Goal: Information Seeking & Learning: Learn about a topic

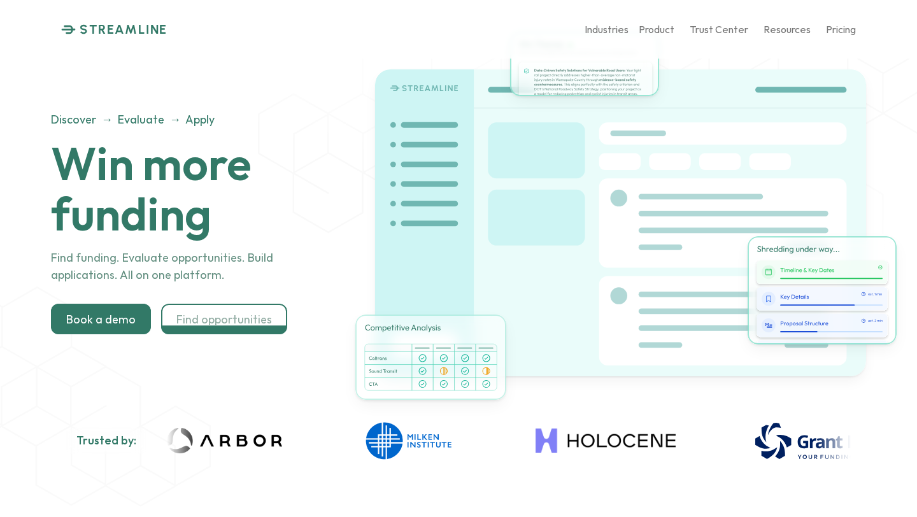
click at [269, 326] on div at bounding box center [224, 341] width 126 height 31
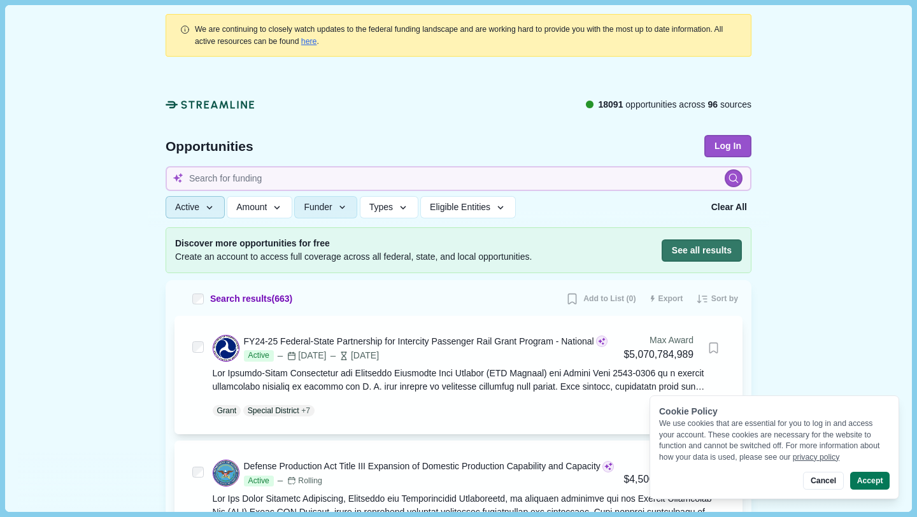
click at [220, 209] on button "Active" at bounding box center [195, 207] width 59 height 22
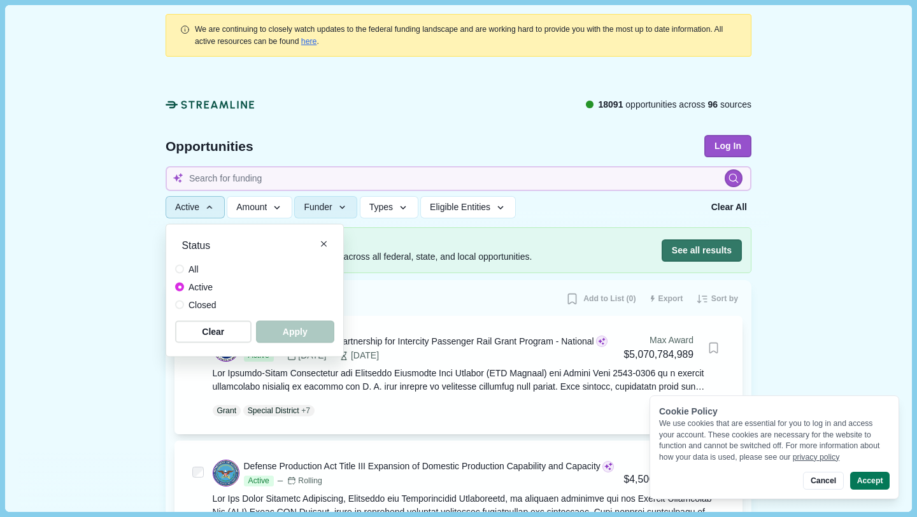
click at [220, 209] on button "Active" at bounding box center [195, 207] width 59 height 22
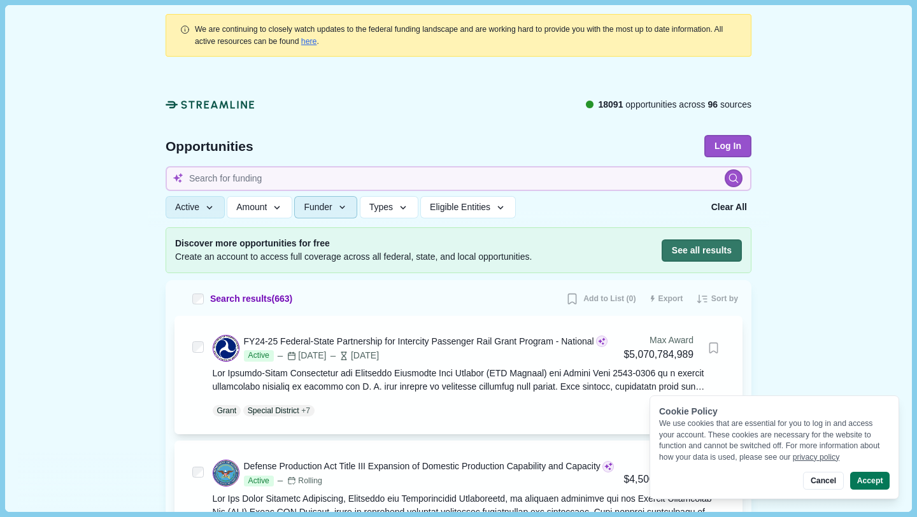
click at [332, 208] on span "Funder" at bounding box center [318, 207] width 28 height 11
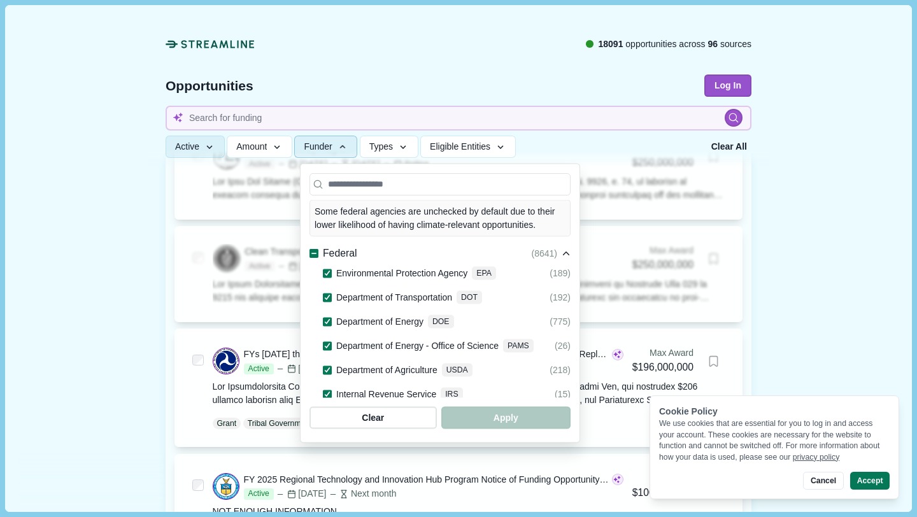
scroll to position [29, 0]
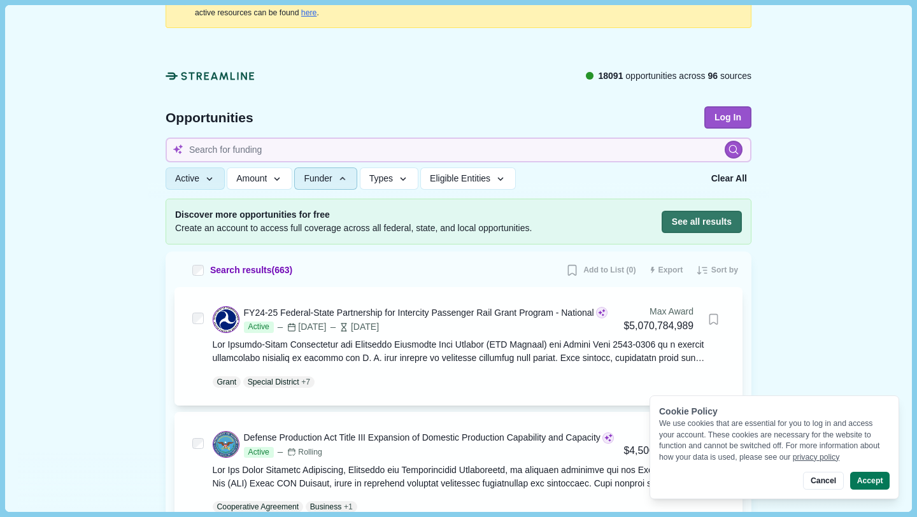
click at [383, 88] on div "18091 opportunities across 96 sources" at bounding box center [459, 84] width 586 height 31
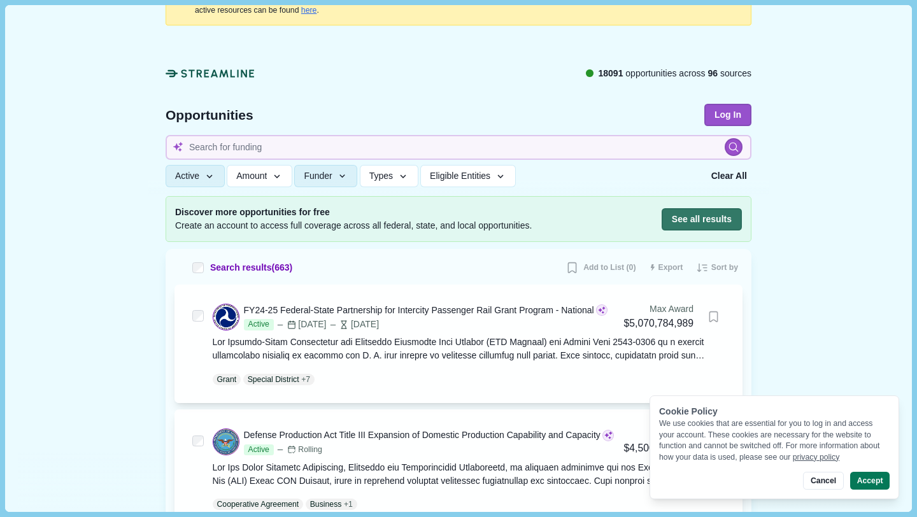
scroll to position [0, 0]
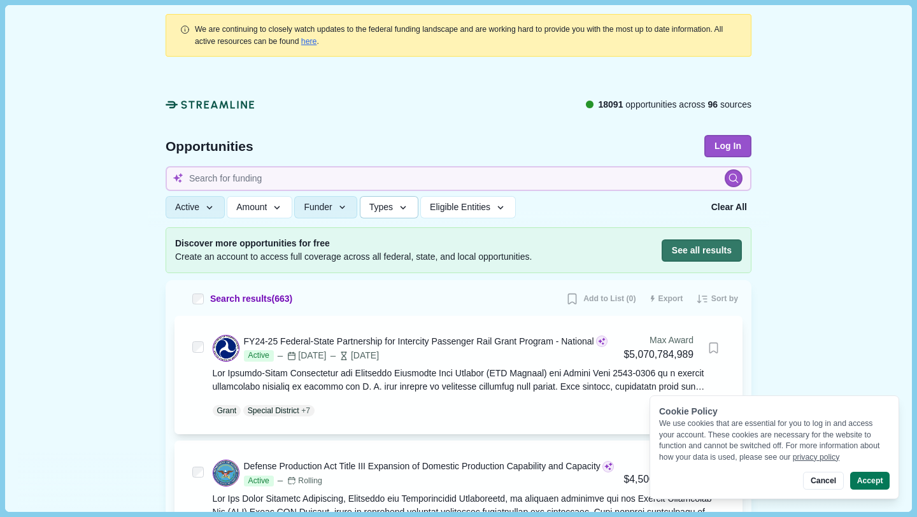
click at [407, 205] on icon "button" at bounding box center [402, 207] width 11 height 11
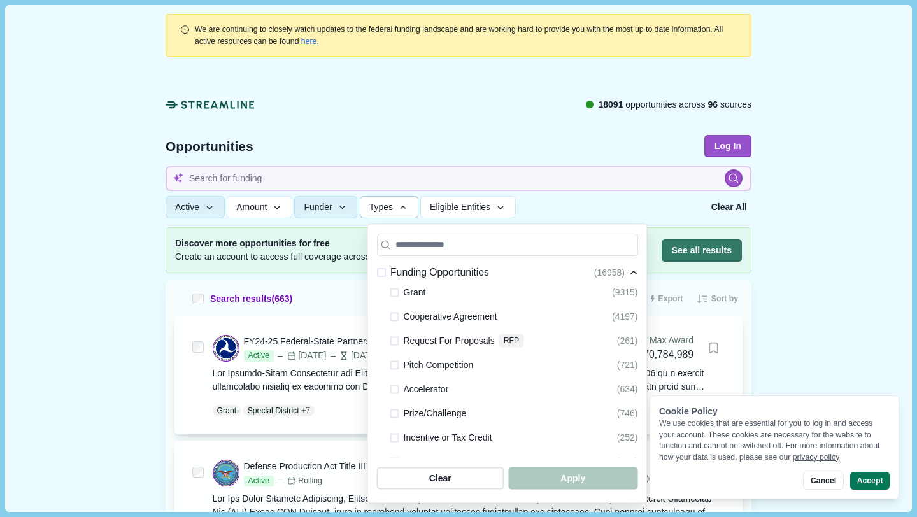
click at [418, 285] on span "Grant" at bounding box center [415, 292] width 22 height 15
click at [418, 293] on span "Grant" at bounding box center [415, 292] width 22 height 15
click at [406, 294] on span "Grant" at bounding box center [415, 292] width 22 height 15
click at [398, 293] on span at bounding box center [394, 292] width 9 height 9
click at [397, 341] on span at bounding box center [394, 340] width 9 height 9
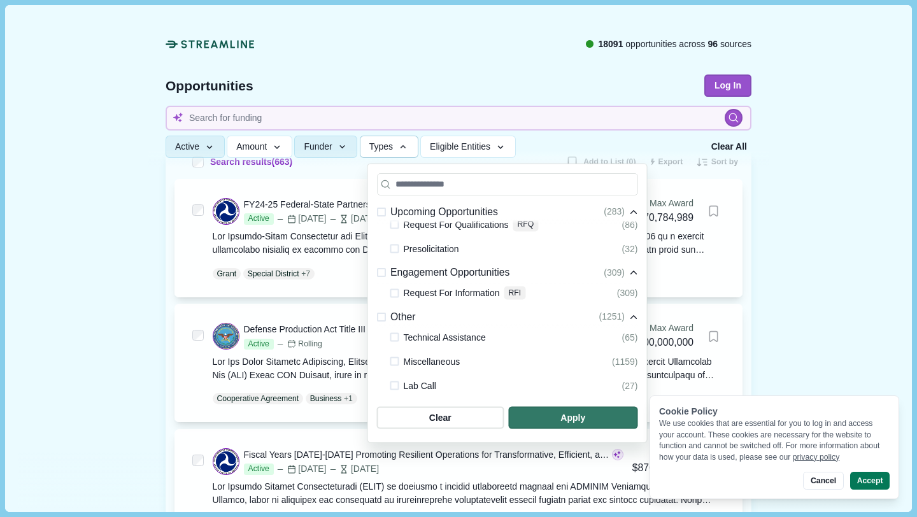
scroll to position [147, 0]
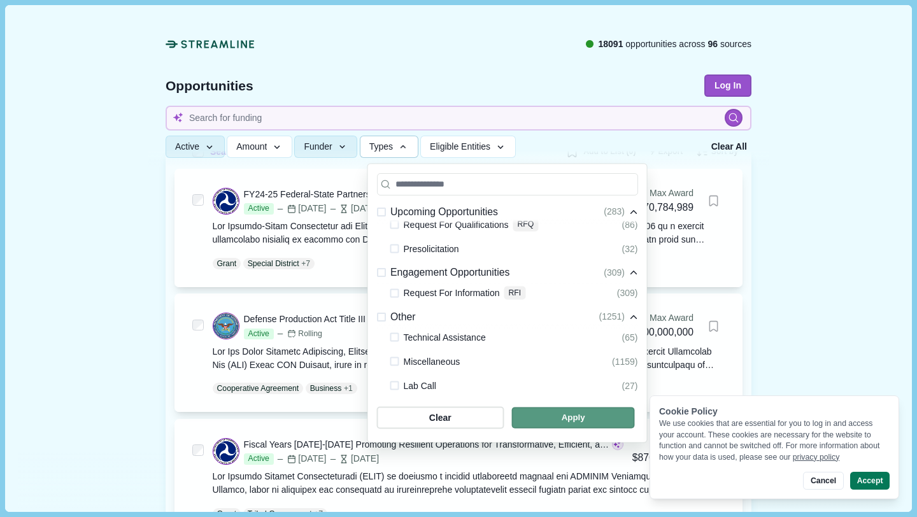
click at [524, 423] on span "button" at bounding box center [572, 417] width 123 height 21
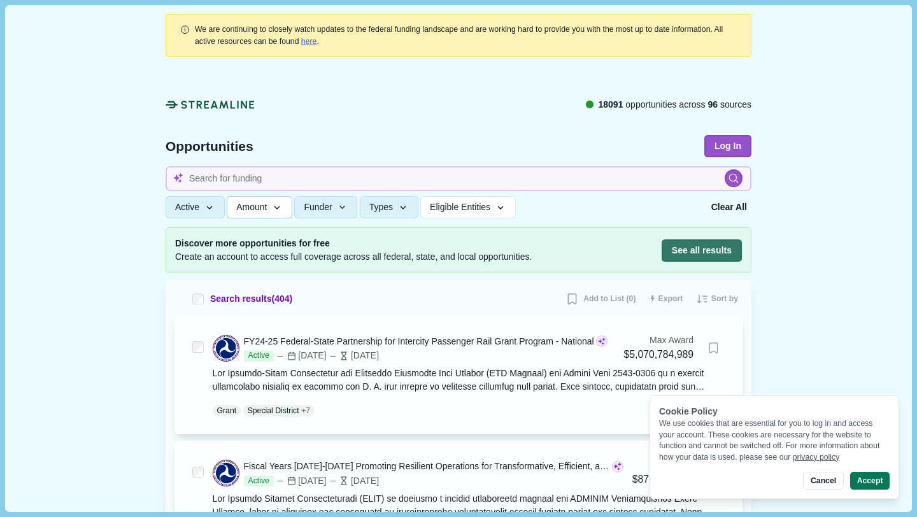
click at [278, 208] on icon "button" at bounding box center [276, 207] width 11 height 11
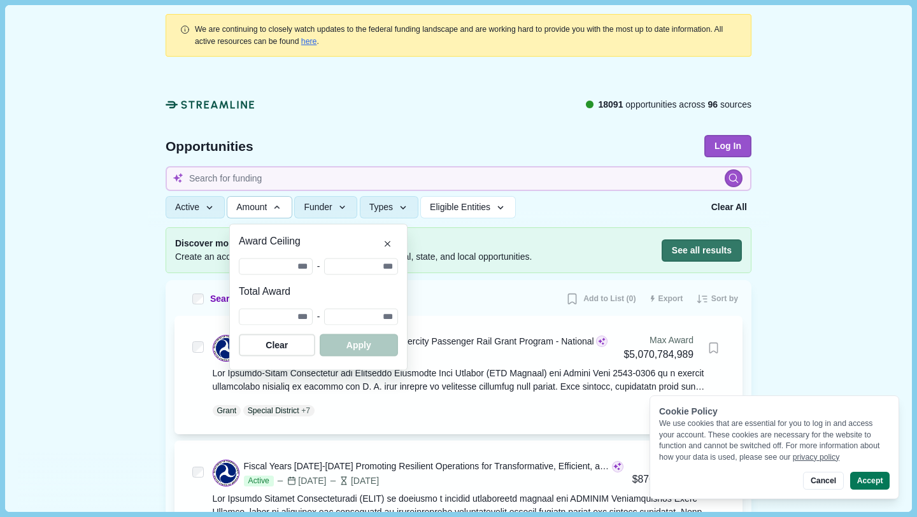
click at [278, 208] on icon "button" at bounding box center [276, 207] width 11 height 11
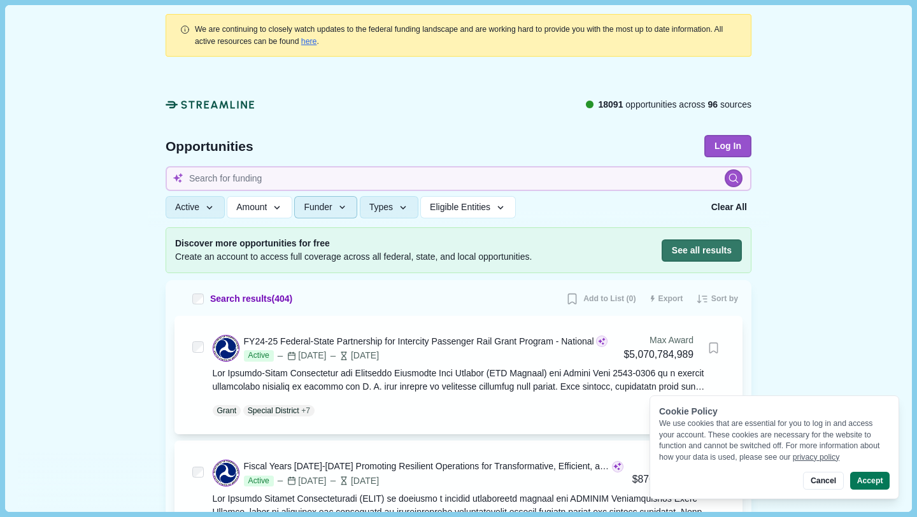
click at [348, 210] on icon "button" at bounding box center [342, 207] width 11 height 11
click at [404, 206] on button "Types" at bounding box center [389, 207] width 59 height 22
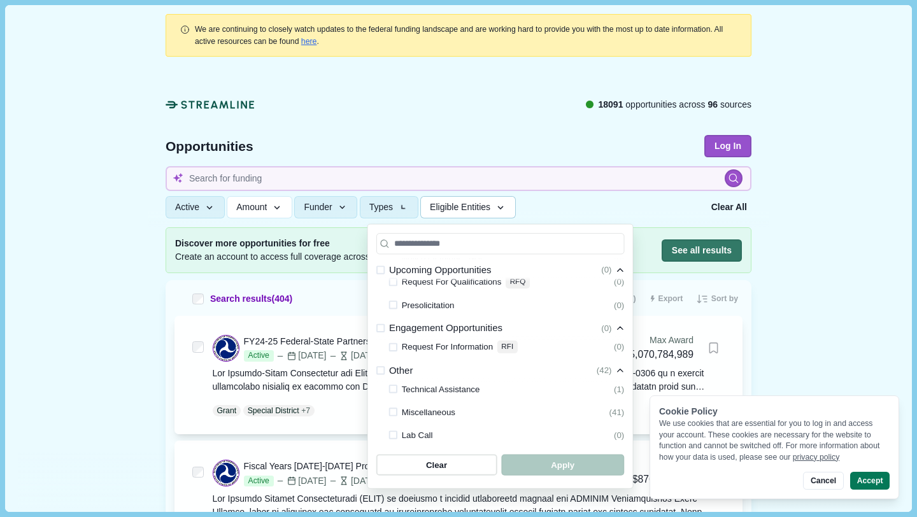
click at [457, 209] on span "Eligible Entities" at bounding box center [460, 207] width 60 height 11
